Goal: Navigation & Orientation: Find specific page/section

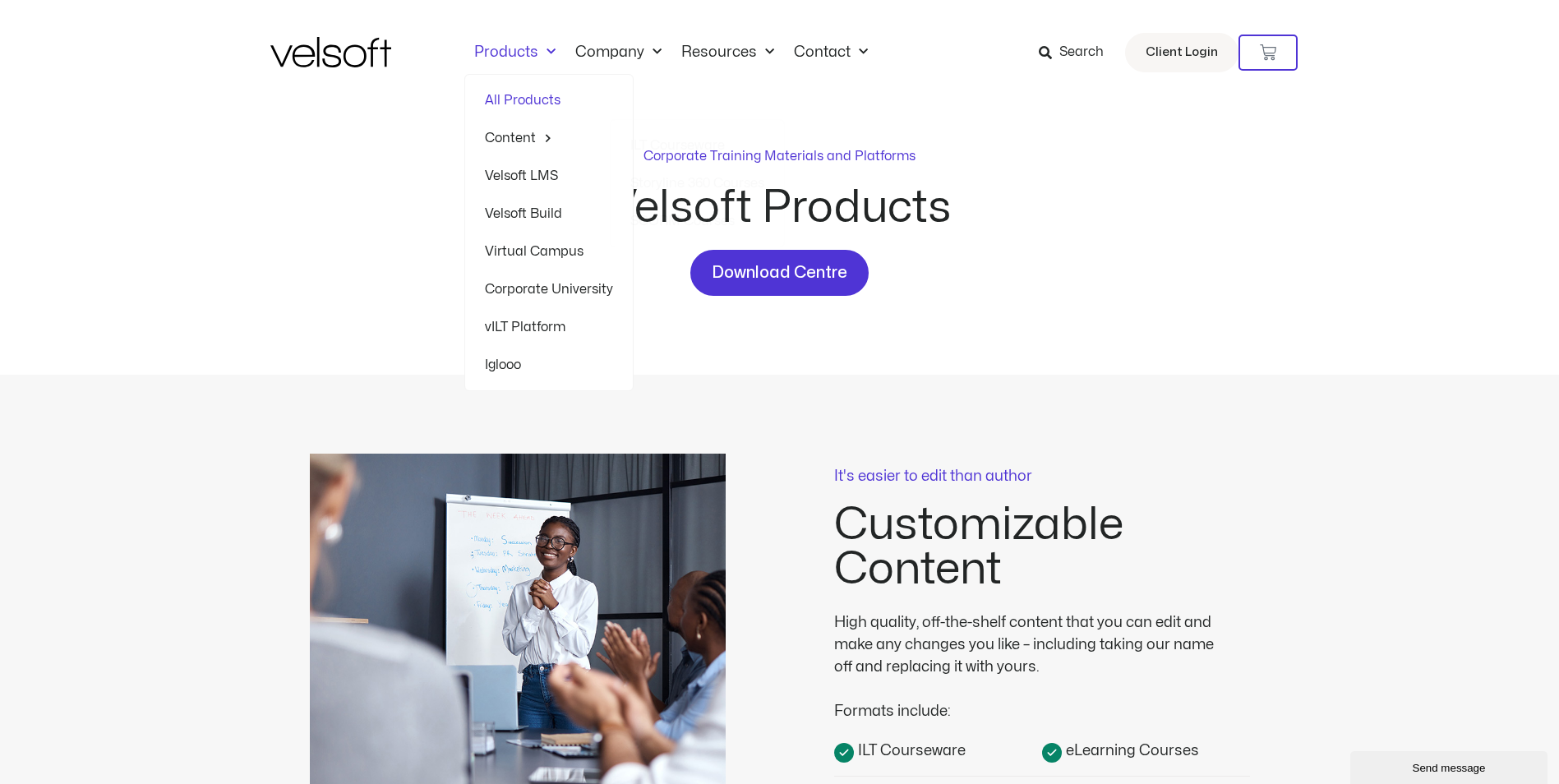
click at [496, 97] on link "All Products" at bounding box center [549, 100] width 128 height 38
click at [532, 53] on link "Products" at bounding box center [515, 52] width 101 height 18
click at [544, 51] on span "Menu" at bounding box center [546, 52] width 18 height 27
click at [474, 46] on link "Products" at bounding box center [515, 52] width 101 height 18
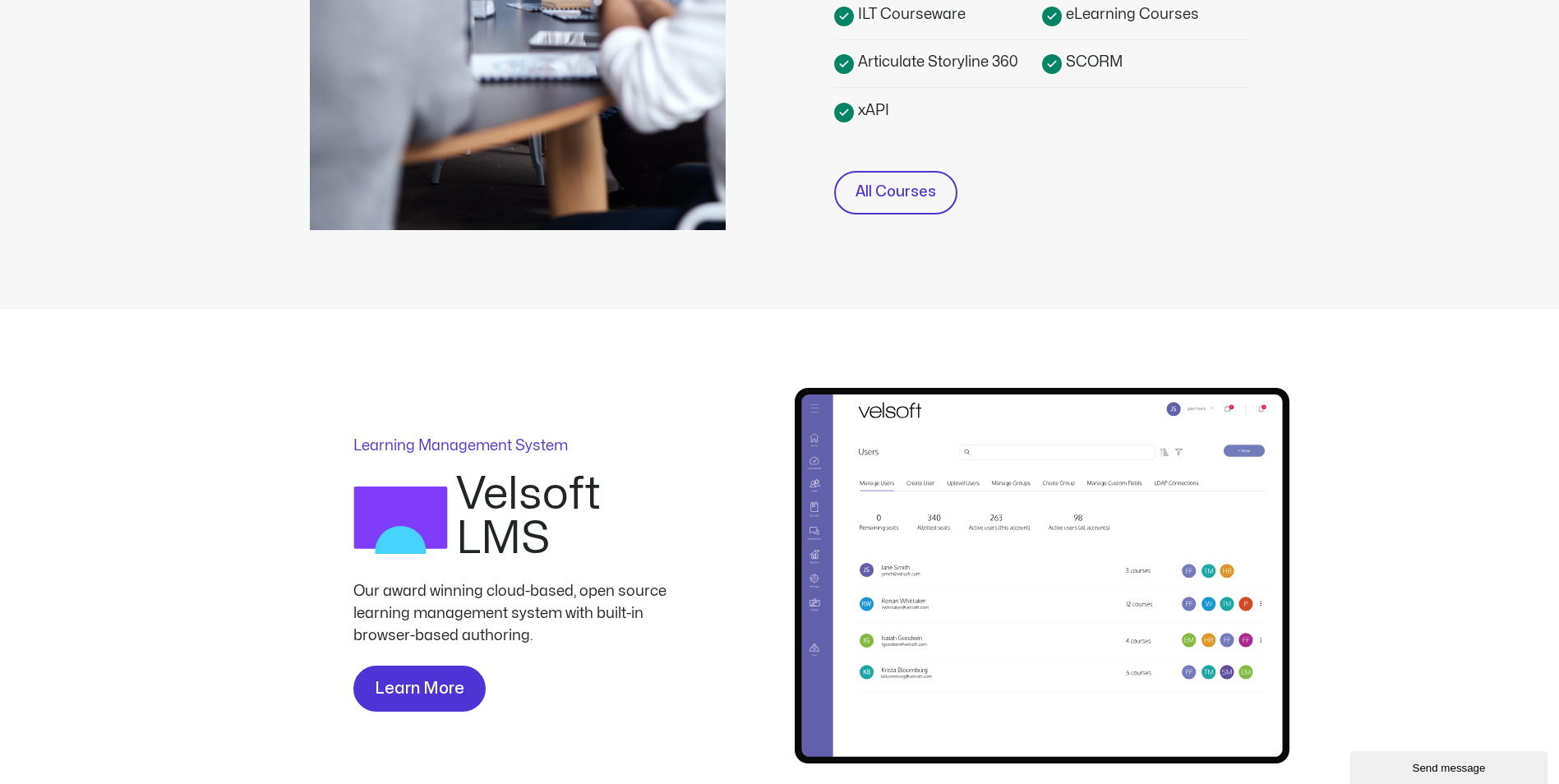
scroll to position [739, 0]
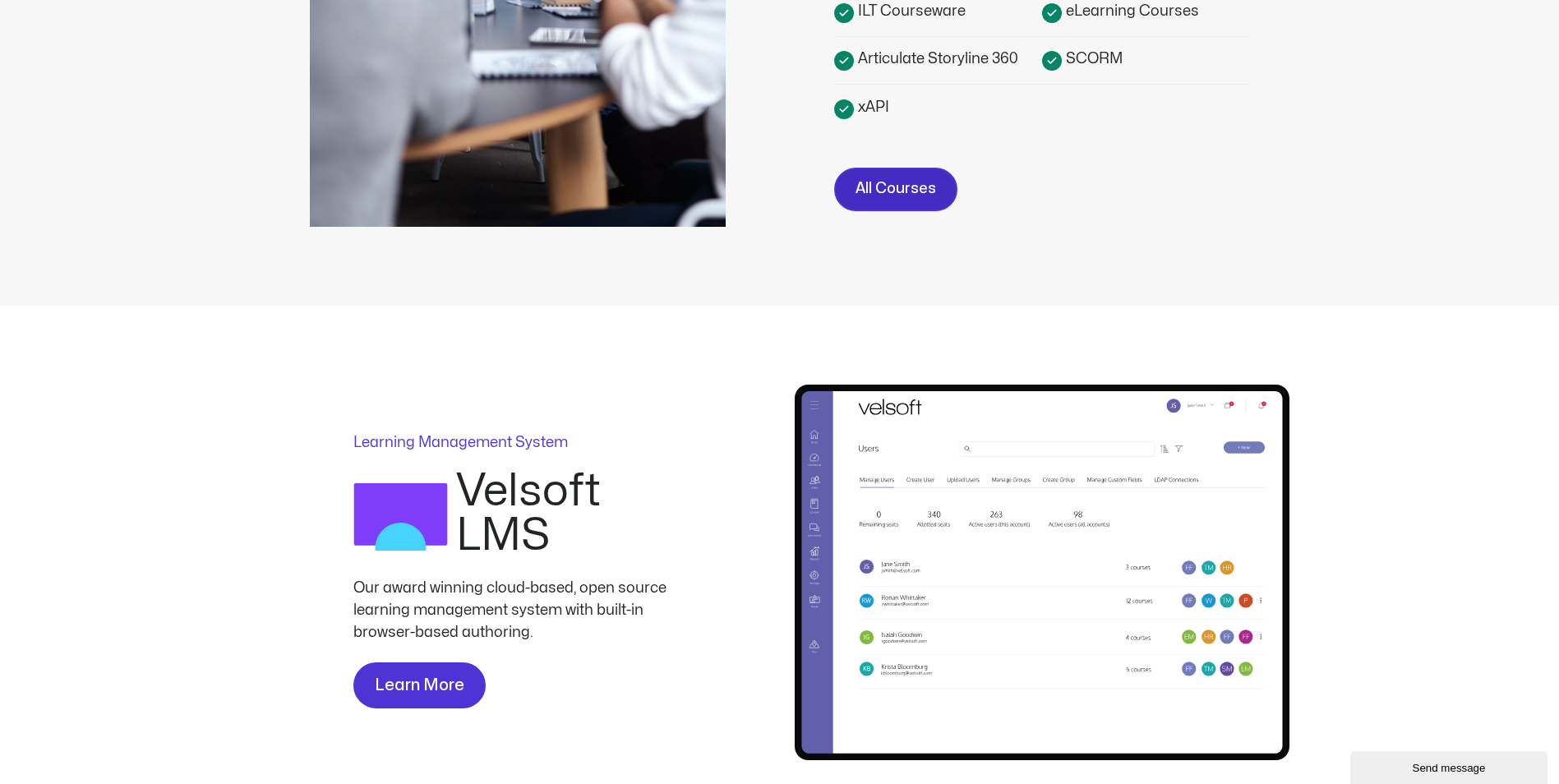
click at [858, 167] on link "All Courses" at bounding box center [896, 189] width 124 height 44
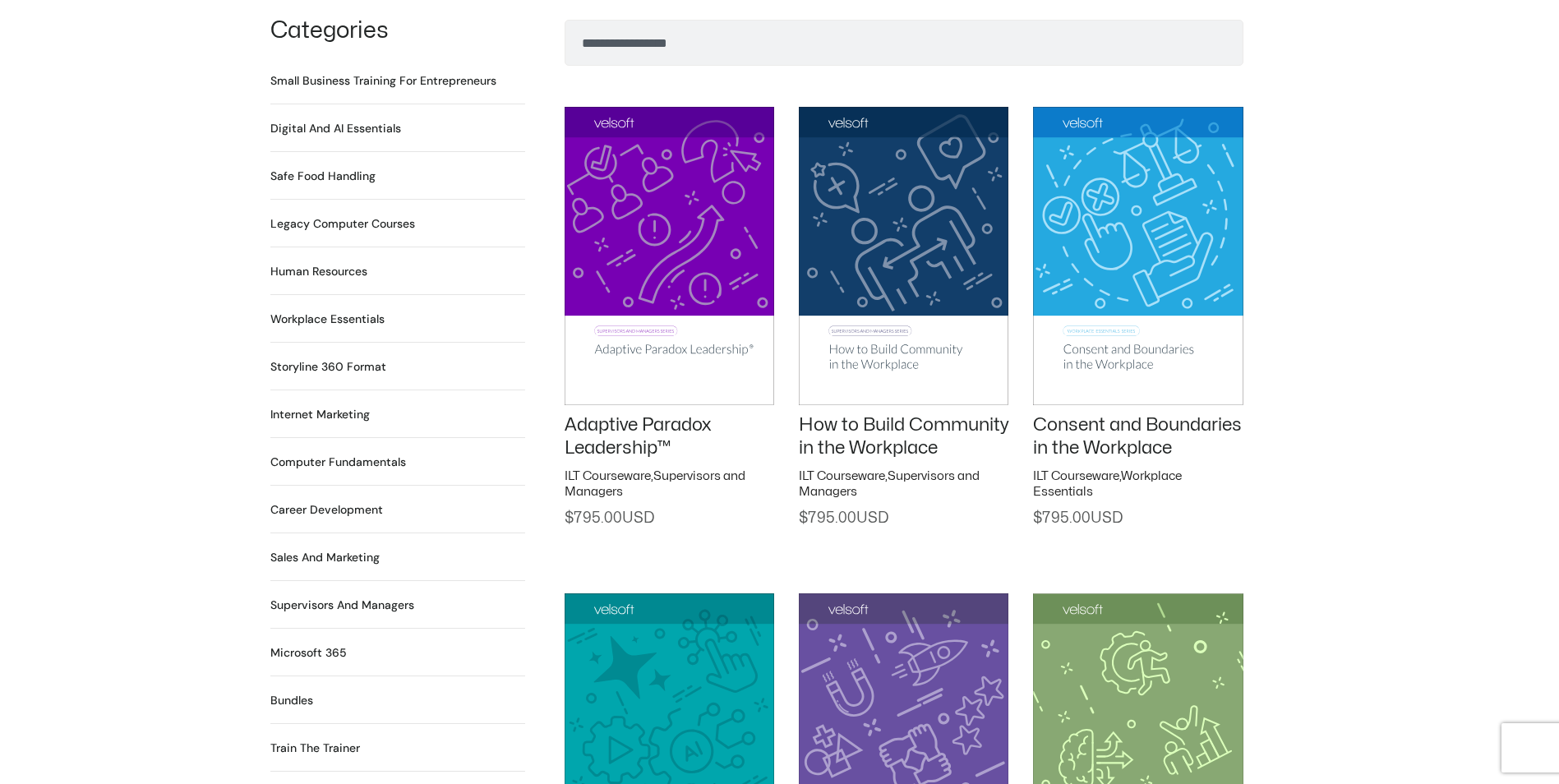
scroll to position [1561, 0]
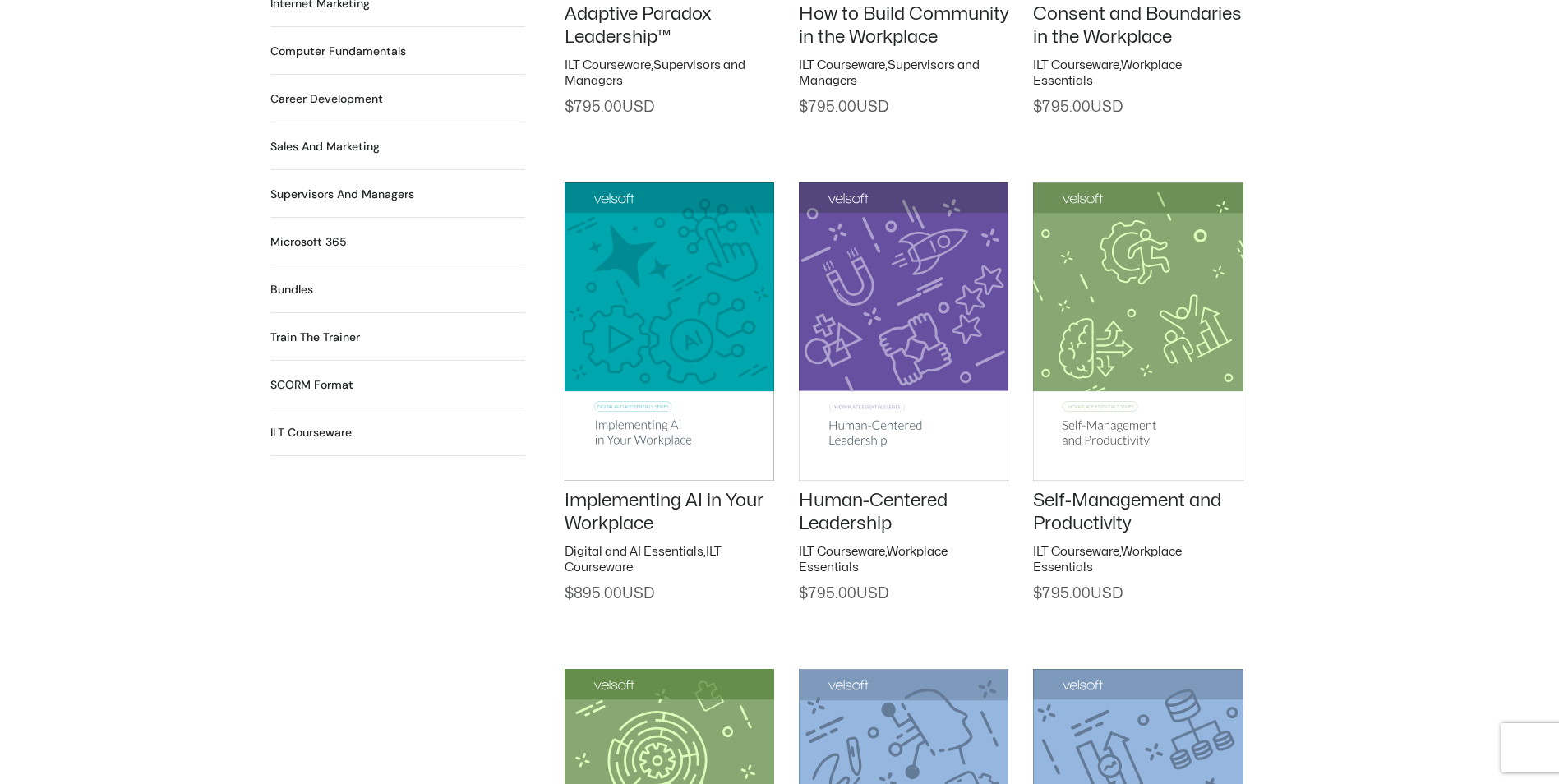
click at [310, 376] on h2 "SCORM Format 116 Products" at bounding box center [311, 385] width 83 height 18
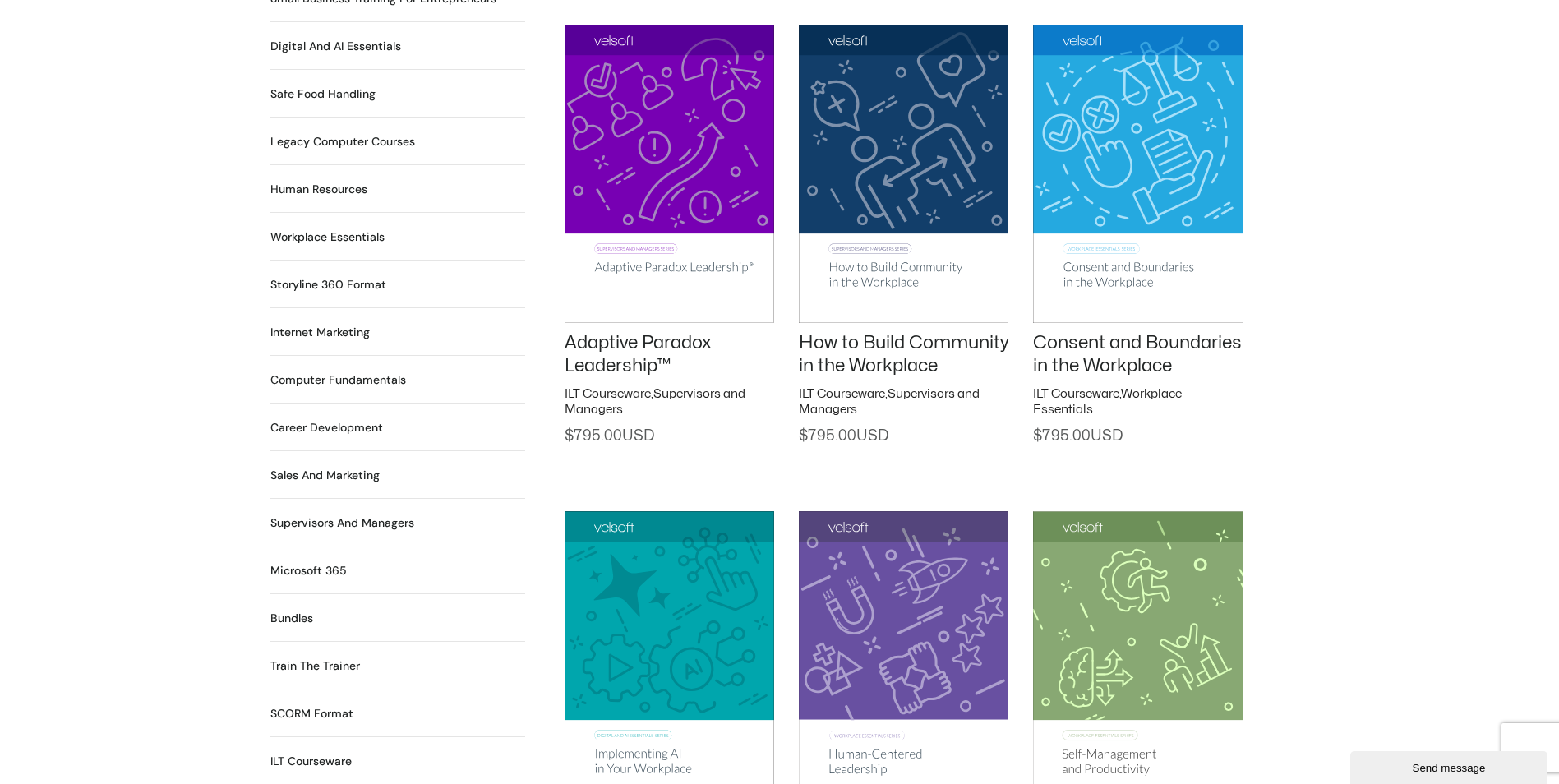
scroll to position [1068, 0]
